Goal: Transaction & Acquisition: Purchase product/service

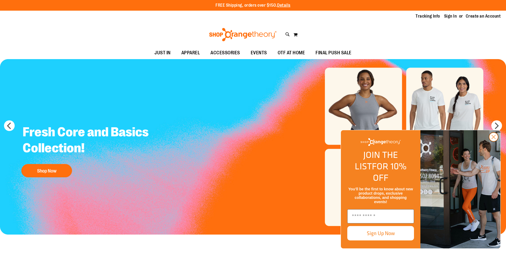
click at [492, 139] on icon "Close dialog" at bounding box center [493, 137] width 4 height 4
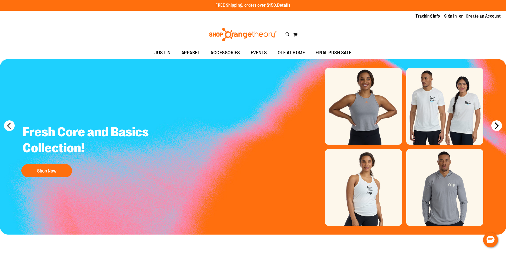
click at [498, 122] on button "next" at bounding box center [496, 125] width 11 height 11
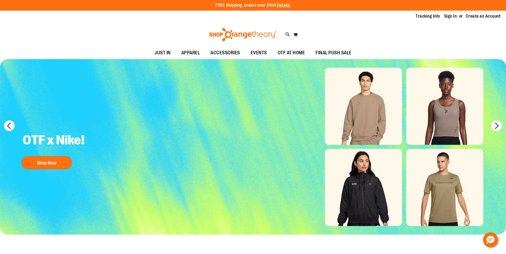
click at [366, 184] on img "Slide 2 of 7" at bounding box center [253, 147] width 506 height 176
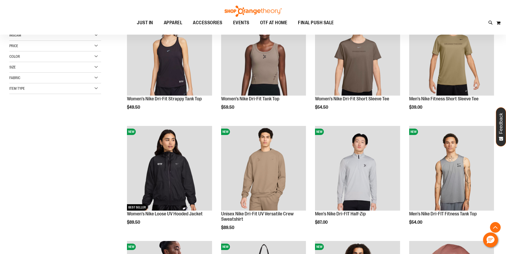
scroll to position [106, 0]
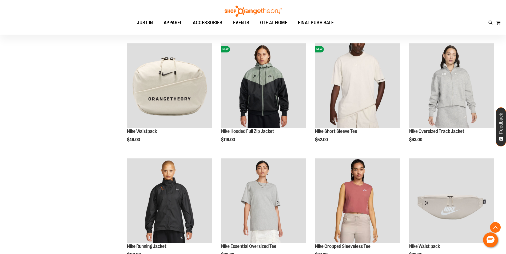
scroll to position [426, 0]
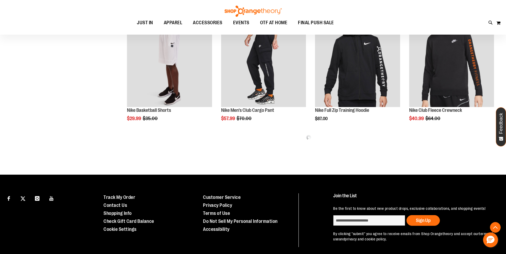
scroll to position [688, 0]
